Goal: Task Accomplishment & Management: Use online tool/utility

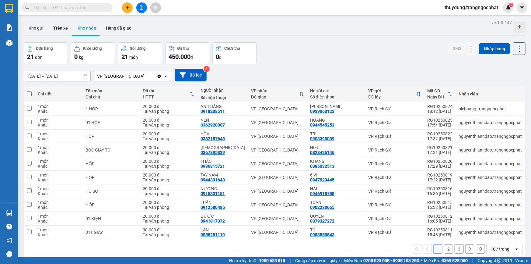
click at [455, 250] on button "3" at bounding box center [459, 248] width 9 height 9
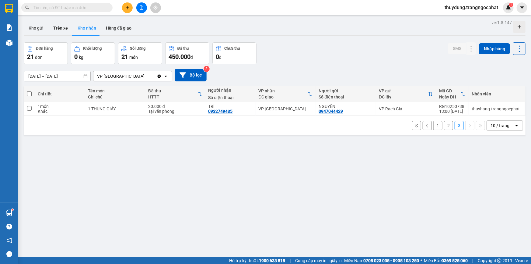
click at [444, 129] on button "2" at bounding box center [448, 125] width 9 height 9
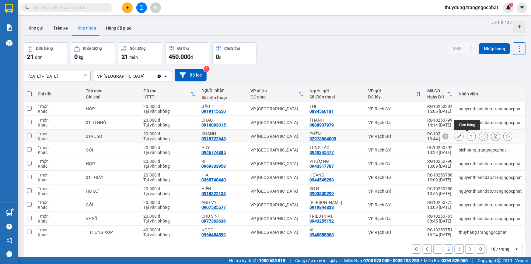
click at [470, 133] on button at bounding box center [471, 136] width 9 height 11
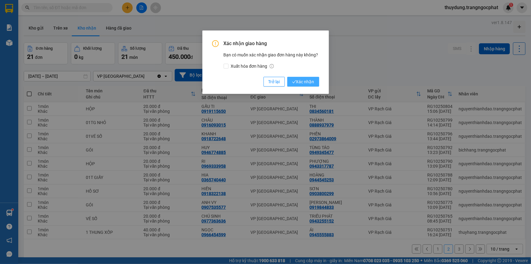
click at [306, 82] on span "Xác nhận" at bounding box center [303, 81] width 22 height 7
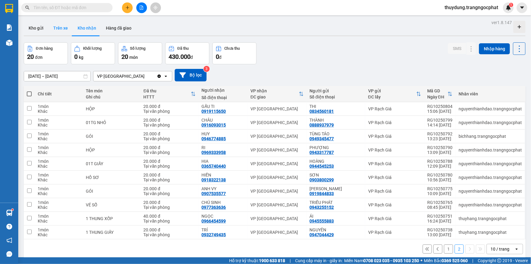
click at [55, 30] on button "Trên xe" at bounding box center [60, 28] width 24 height 15
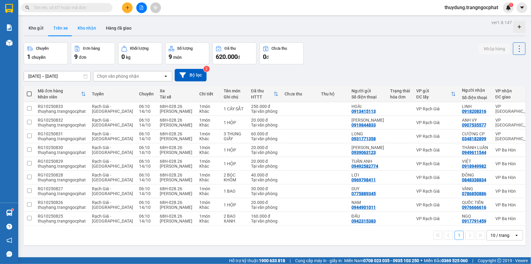
click at [89, 30] on button "Kho nhận" at bounding box center [87, 28] width 28 height 15
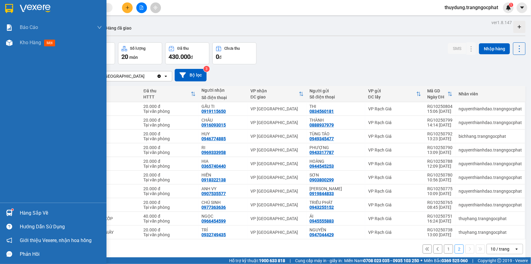
click at [33, 211] on div "Hàng sắp về" at bounding box center [61, 212] width 82 height 9
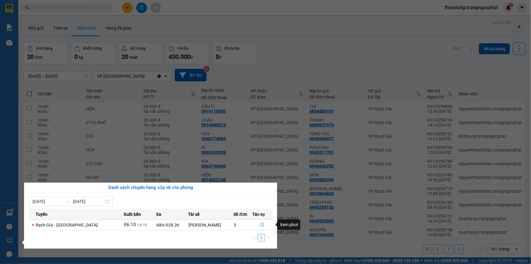
click at [260, 225] on icon "file-done" at bounding box center [262, 224] width 4 height 4
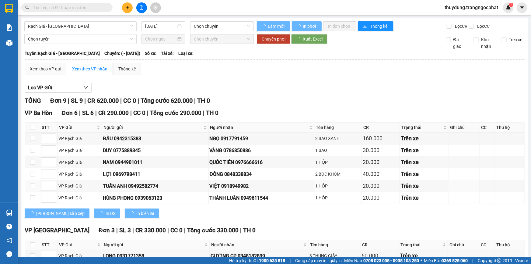
scroll to position [58, 0]
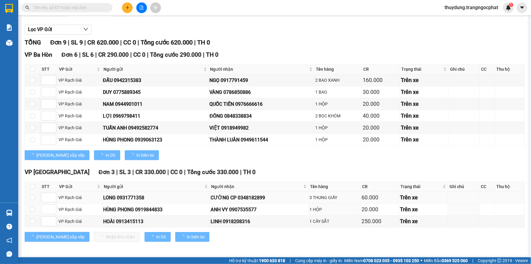
type input "[DATE]"
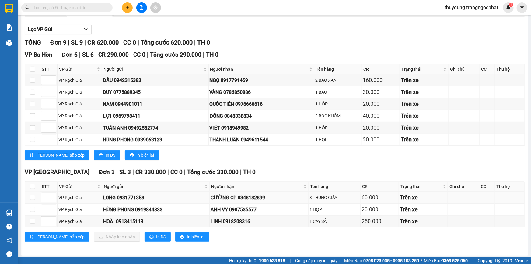
click at [253, 196] on div "CƯỜNG CP 0348182899" at bounding box center [259, 198] width 97 height 8
copy div "0348182899"
click at [248, 210] on div "ANH VY 0907535577" at bounding box center [259, 210] width 97 height 8
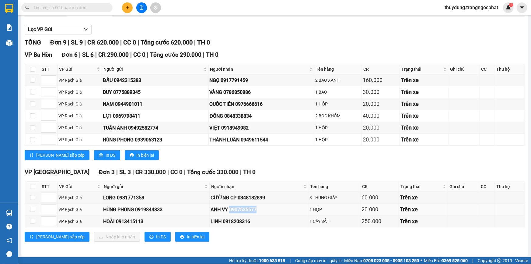
copy div "0907535577"
click at [248, 224] on div "LINH 0918208316" at bounding box center [259, 221] width 97 height 8
copy div "0918208316"
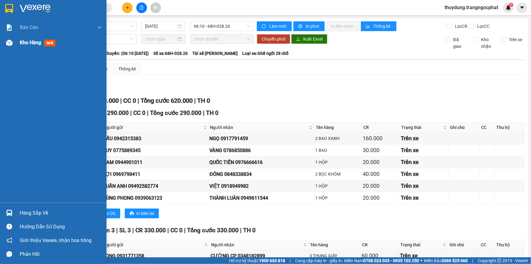
click at [49, 44] on span "mới" at bounding box center [49, 43] width 11 height 7
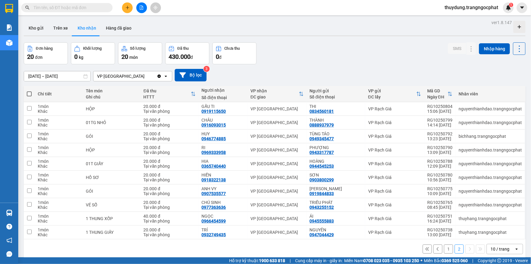
click at [81, 7] on input "text" at bounding box center [70, 7] width 72 height 7
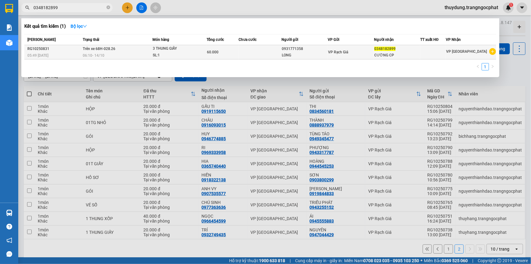
type input "0348182899"
click at [131, 48] on td "Trên xe 68H-028.26 06:10 [DATE]" at bounding box center [116, 52] width 71 height 14
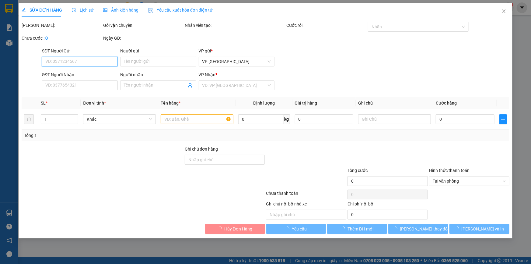
type input "0931771358"
type input "LONG"
type input "0348182899"
type input "CƯỜNG CP"
type input "60.000"
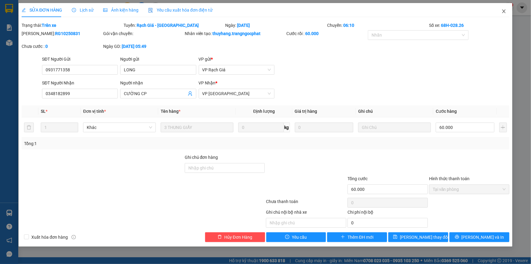
click at [504, 12] on icon "close" at bounding box center [504, 11] width 5 height 5
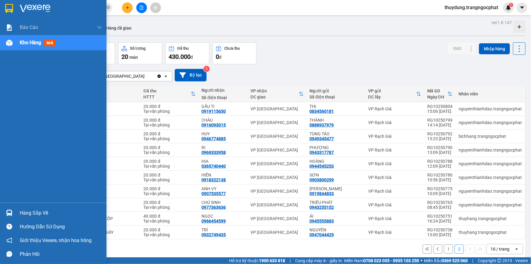
click at [32, 214] on div "Hàng sắp về" at bounding box center [61, 212] width 82 height 9
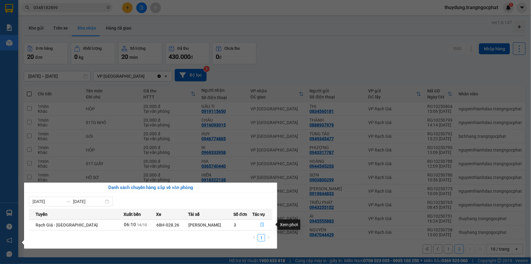
click at [260, 224] on icon "file-done" at bounding box center [262, 224] width 4 height 4
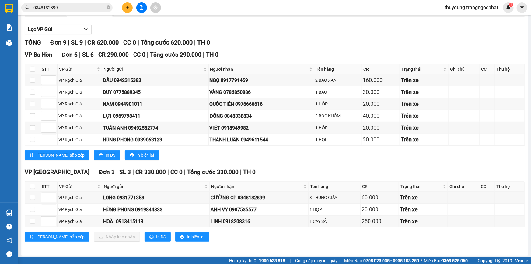
scroll to position [30, 0]
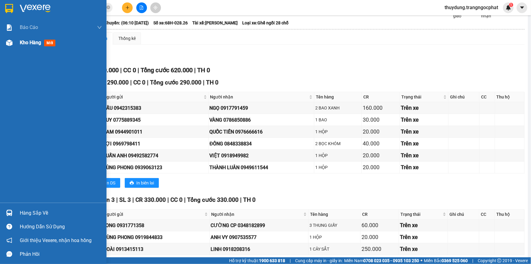
click at [46, 42] on span "mới" at bounding box center [49, 43] width 11 height 7
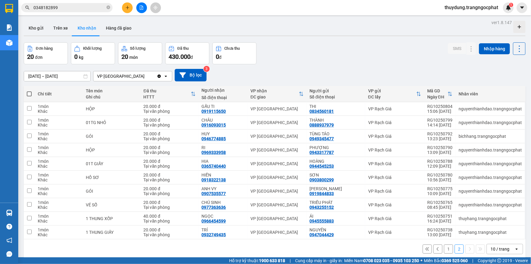
click at [83, 29] on button "Kho nhận" at bounding box center [87, 28] width 28 height 15
click at [58, 28] on button "Trên xe" at bounding box center [60, 28] width 24 height 15
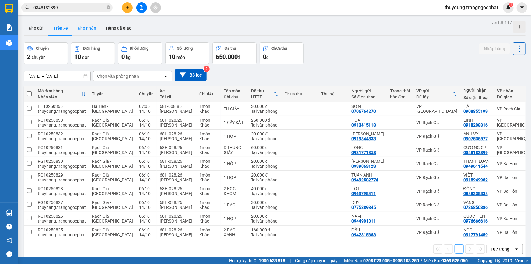
click at [84, 29] on button "Kho nhận" at bounding box center [87, 28] width 28 height 15
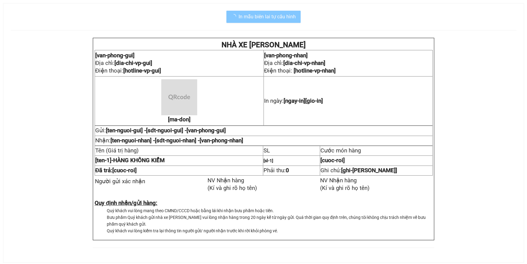
click at [277, 17] on span "In mẫu biên lai tự cấu hình" at bounding box center [267, 17] width 57 height 8
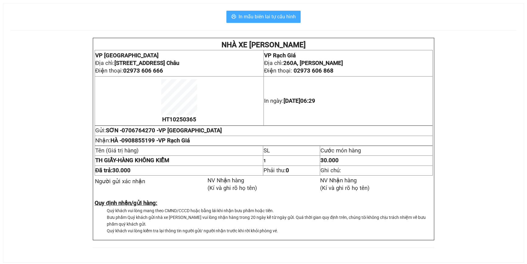
click at [277, 17] on span "In mẫu biên lai tự cấu hình" at bounding box center [267, 17] width 57 height 8
